Goal: Information Seeking & Learning: Learn about a topic

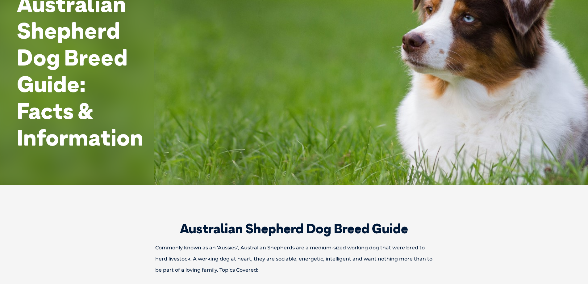
scroll to position [216, 0]
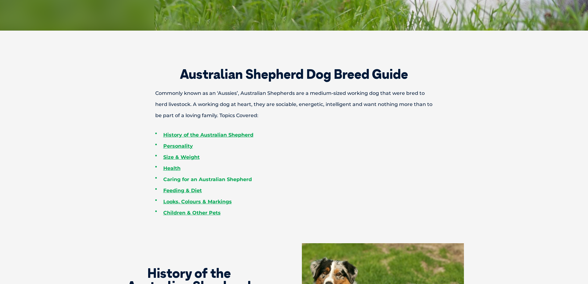
click at [232, 179] on link "Caring for an Australian Shepherd" at bounding box center [207, 179] width 89 height 6
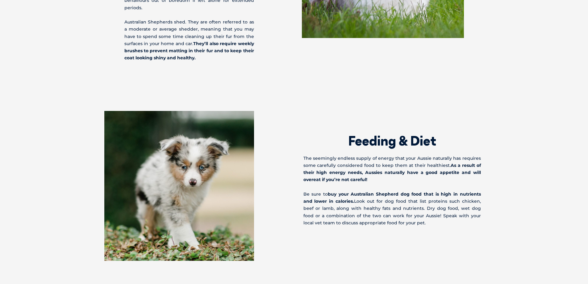
scroll to position [1435, 0]
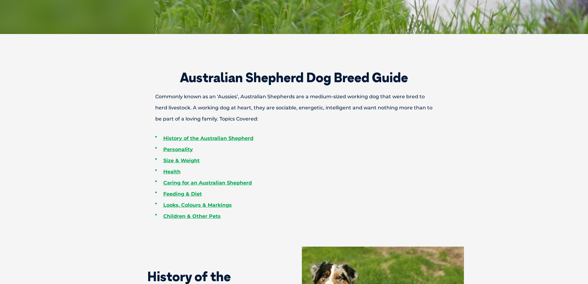
scroll to position [216, 0]
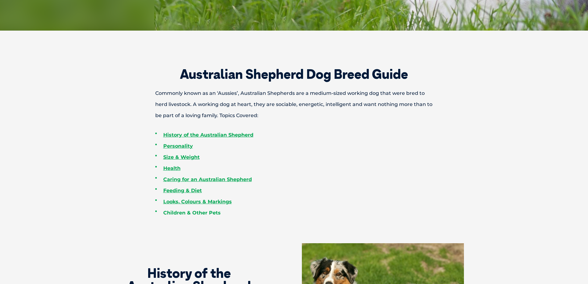
click at [200, 213] on link "Children & Other Pets" at bounding box center [191, 213] width 57 height 6
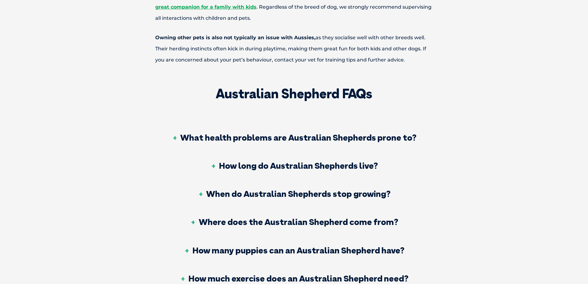
scroll to position [1968, 0]
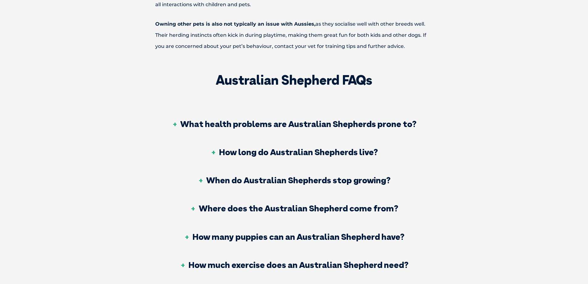
click at [328, 148] on h3 "How long do Australian Shepherds live?" at bounding box center [294, 152] width 168 height 9
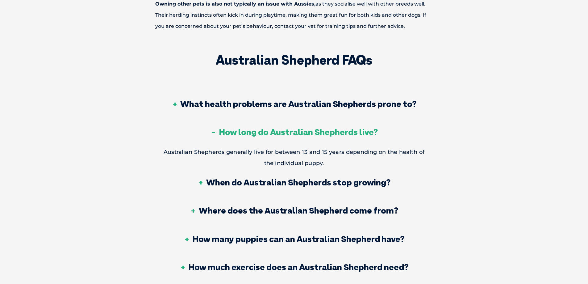
scroll to position [1999, 0]
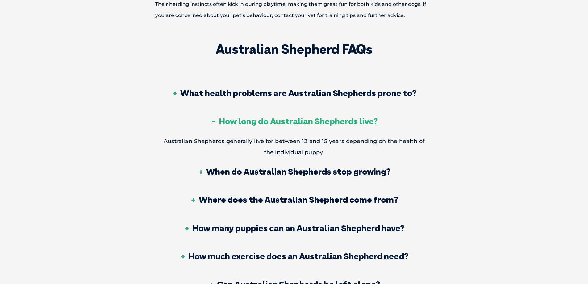
click at [368, 252] on h3 "How much exercise does an Australian Shepherd need?" at bounding box center [294, 256] width 229 height 9
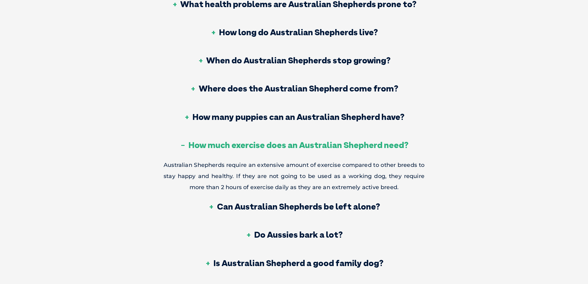
scroll to position [2092, 0]
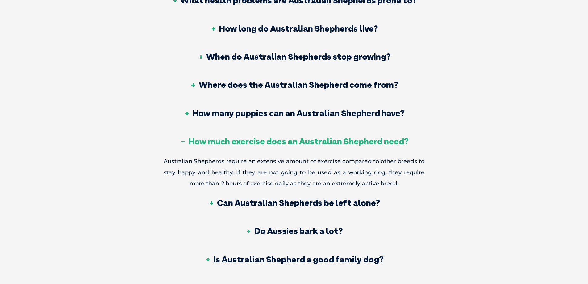
click at [314, 226] on h3 "Do Aussies bark a lot?" at bounding box center [293, 230] width 97 height 9
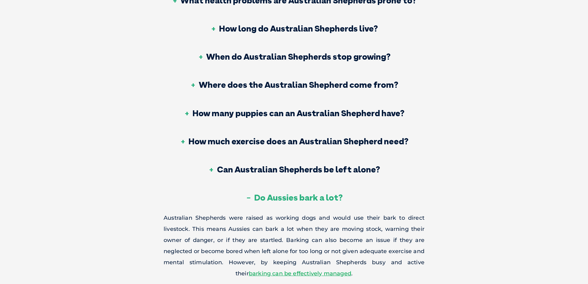
click at [317, 165] on h3 "Can Australian Shepherds be left alone?" at bounding box center [294, 169] width 172 height 9
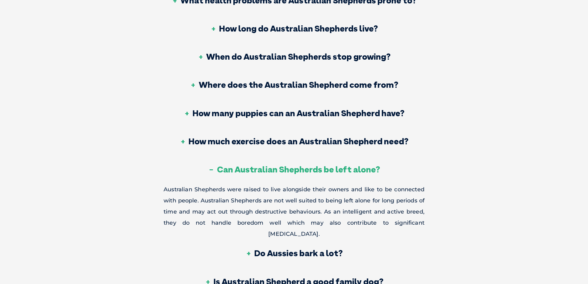
click at [296, 137] on h3 "How much exercise does an Australian Shepherd need?" at bounding box center [294, 141] width 229 height 9
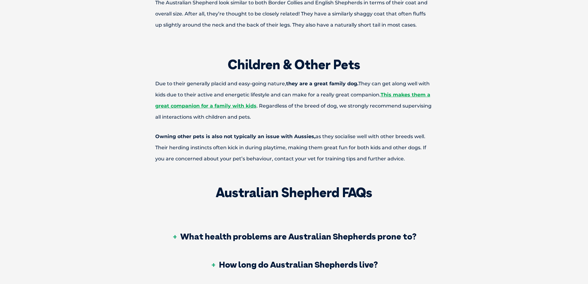
scroll to position [1845, 0]
